Goal: Navigation & Orientation: Understand site structure

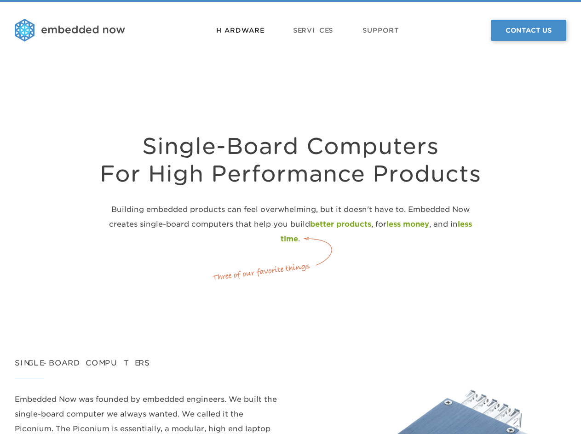
click at [240, 31] on link "Hardware" at bounding box center [239, 31] width 47 height 28
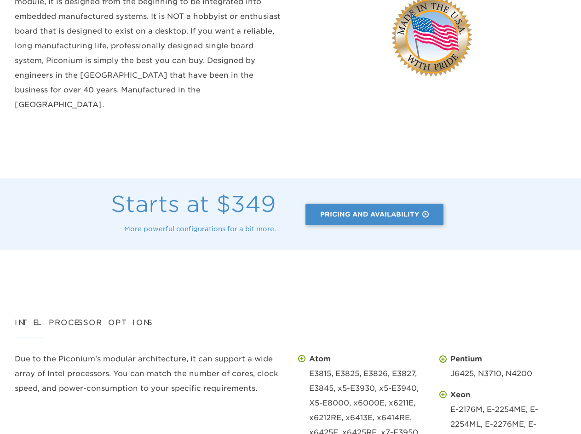
scroll to position [460, 0]
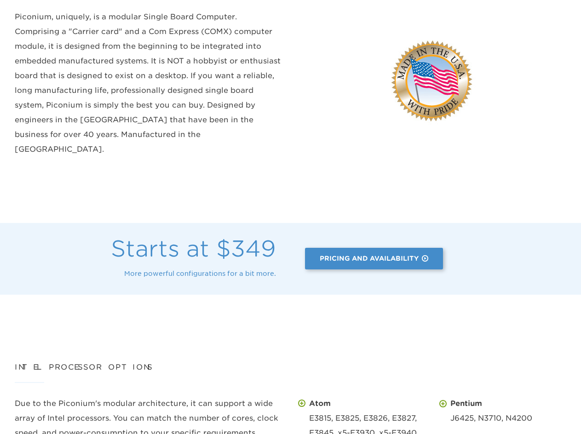
click at [367, 248] on link "Pricing And Availability" at bounding box center [374, 259] width 138 height 22
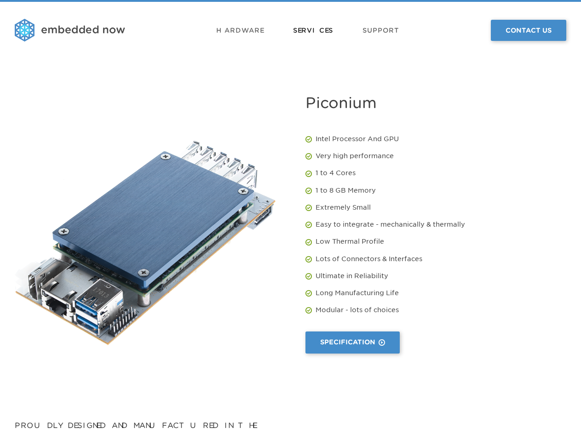
click at [324, 31] on link "Services" at bounding box center [313, 31] width 40 height 28
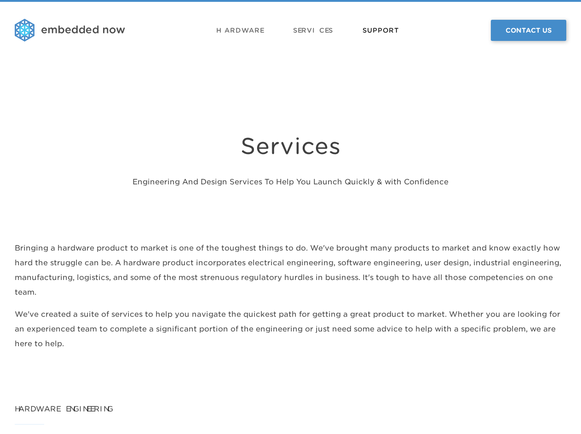
click at [363, 30] on link "Support" at bounding box center [380, 31] width 37 height 28
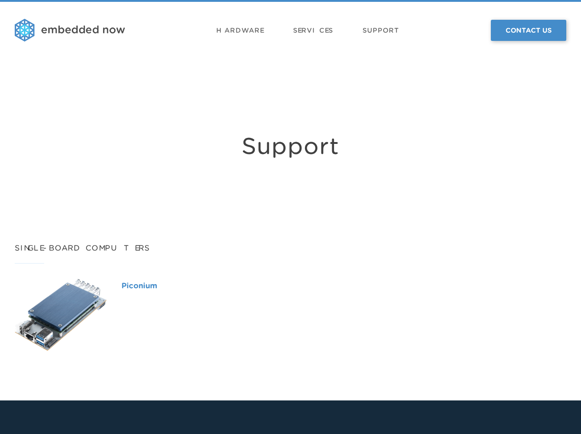
click at [292, 25] on ol "Hardware Services Support" at bounding box center [307, 31] width 183 height 28
click at [307, 32] on link "Services" at bounding box center [313, 31] width 40 height 28
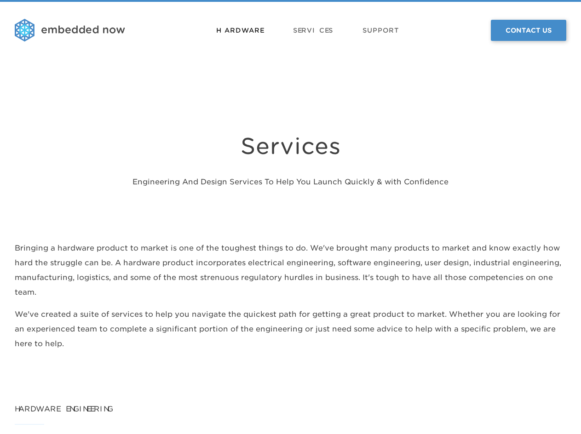
click at [248, 28] on link "Hardware" at bounding box center [239, 31] width 47 height 28
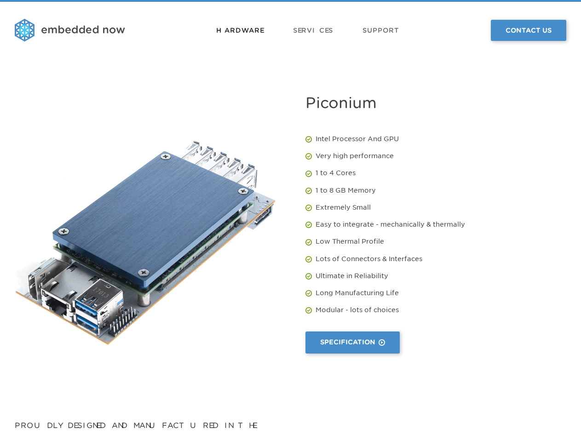
click at [234, 31] on link "Hardware" at bounding box center [239, 31] width 47 height 28
click at [87, 31] on img at bounding box center [70, 30] width 110 height 23
